Goal: Task Accomplishment & Management: Manage account settings

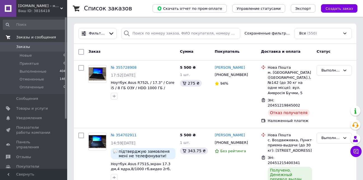
click at [51, 37] on span "Заказы и сообщения" at bounding box center [36, 37] width 40 height 5
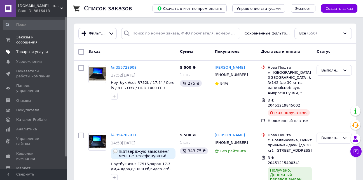
click at [43, 49] on span "Товары и услуги" at bounding box center [32, 51] width 32 height 5
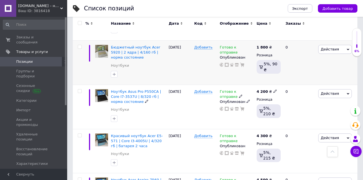
scroll to position [140, 0]
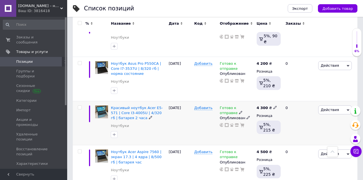
click at [234, 108] on span "Готово к отправке" at bounding box center [229, 110] width 18 height 11
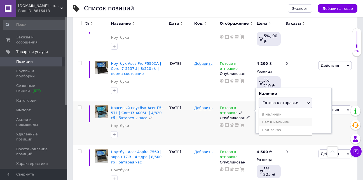
click at [267, 119] on li "Нет в наличии" at bounding box center [285, 122] width 53 height 8
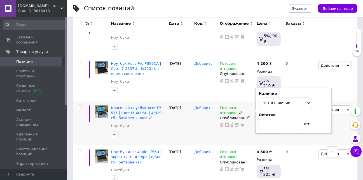
click at [246, 117] on icon at bounding box center [247, 117] width 3 height 3
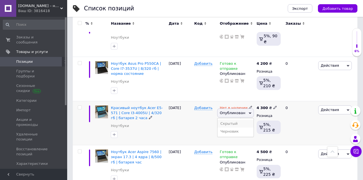
click at [237, 123] on li "Скрытый" at bounding box center [235, 123] width 36 height 8
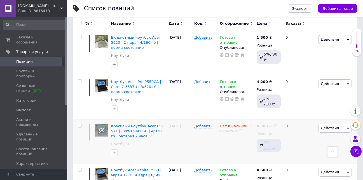
scroll to position [112, 0]
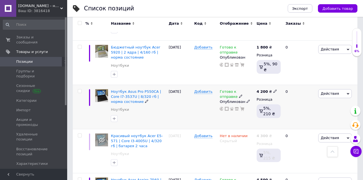
click at [273, 91] on icon at bounding box center [274, 90] width 3 height 3
drag, startPoint x: 285, startPoint y: 86, endPoint x: 287, endPoint y: 84, distance: 2.9
click at [285, 85] on input "4200" at bounding box center [300, 84] width 43 height 11
click at [287, 84] on input "4200" at bounding box center [300, 84] width 43 height 11
click at [285, 83] on input "4200" at bounding box center [300, 84] width 43 height 11
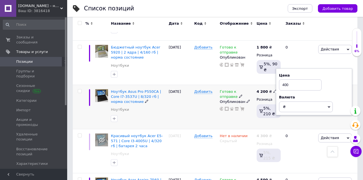
type input "4000"
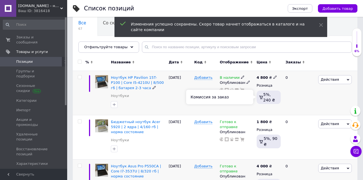
scroll to position [28, 0]
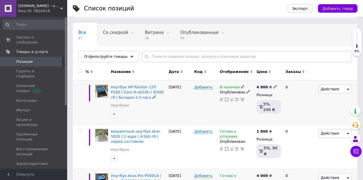
click at [273, 86] on icon at bounding box center [274, 86] width 3 height 3
click at [286, 81] on input "4800" at bounding box center [300, 80] width 43 height 11
type input "4700"
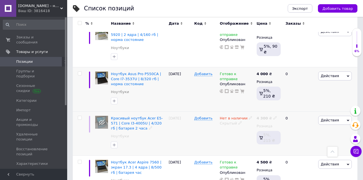
scroll to position [112, 0]
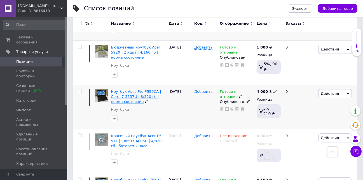
click at [143, 96] on span "Ноутбук Asus Pro P550CA | Core I7-3537U | 8/320 гб | норма состояние" at bounding box center [136, 96] width 50 height 14
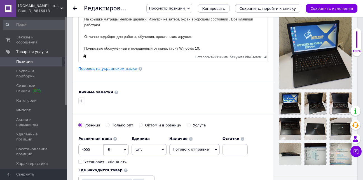
click at [116, 68] on link "Перевод на украинском языке" at bounding box center [107, 68] width 59 height 4
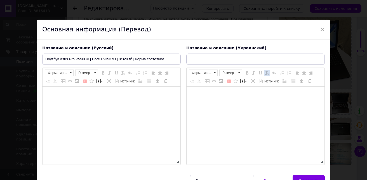
type input "Ноутбук Asus Pro P550CA | Core I7-3537U | 8/320 гб | норма стану"
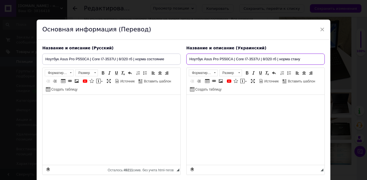
click at [235, 55] on input "Ноутбук Asus Pro P550CA | Core I7-3537U | 8/320 гб | норма стану" at bounding box center [255, 58] width 138 height 11
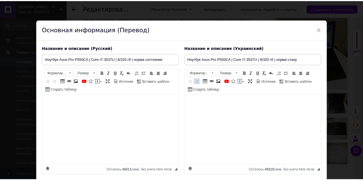
scroll to position [41, 0]
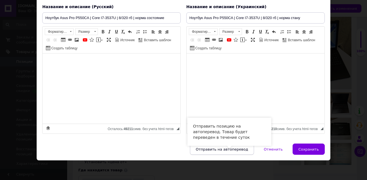
click at [234, 145] on button "Отправить на автоперевод" at bounding box center [222, 148] width 64 height 11
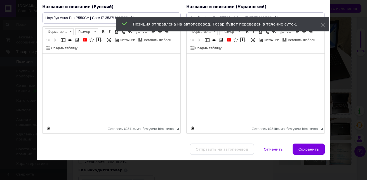
drag, startPoint x: 313, startPoint y: 149, endPoint x: 314, endPoint y: 146, distance: 3.4
click at [313, 149] on span "Сохранить" at bounding box center [309, 149] width 20 height 4
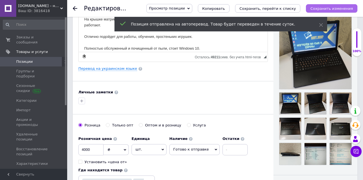
click at [338, 7] on icon "Сохранить изменения" at bounding box center [331, 8] width 43 height 4
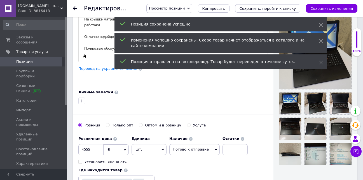
click at [33, 59] on span "Позиции" at bounding box center [34, 61] width 36 height 5
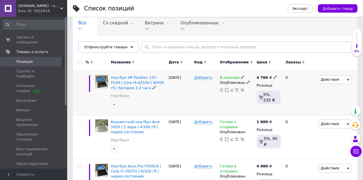
scroll to position [28, 0]
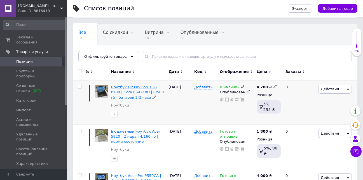
click at [142, 90] on span "Ноутбук HP Pavilion 15T-P100 | Core I5-4210U | 8/500 гб | батарея 2-3 часа" at bounding box center [137, 92] width 53 height 14
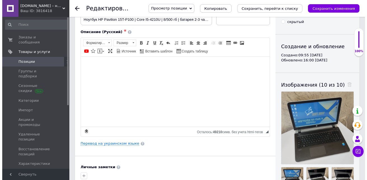
scroll to position [84, 0]
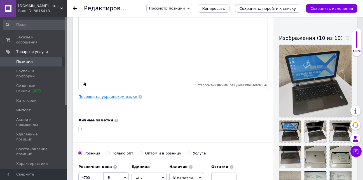
click at [105, 96] on link "Перевод на украинском языке" at bounding box center [107, 96] width 59 height 4
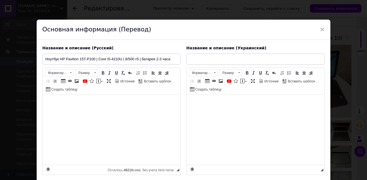
type input "Ноутбук HP Pavilion 15T-P100 | Core I5-4210U | 8/500 гб | батарея 2-3 часа"
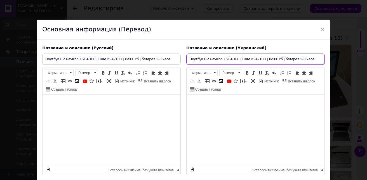
click at [233, 60] on input "Ноутбук HP Pavilion 15T-P100 | Core I5-4210U | 8/500 гб | батарея 2-3 часа" at bounding box center [255, 58] width 138 height 11
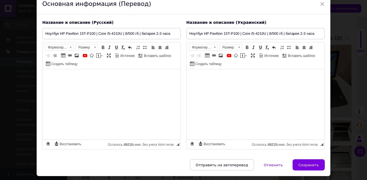
scroll to position [41, 0]
